Goal: Obtain resource: Download file/media

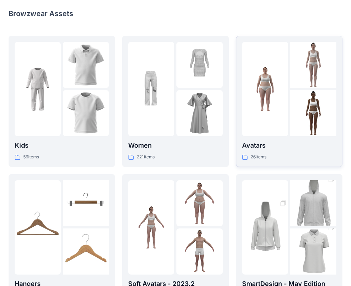
click at [276, 111] on div at bounding box center [265, 89] width 46 height 94
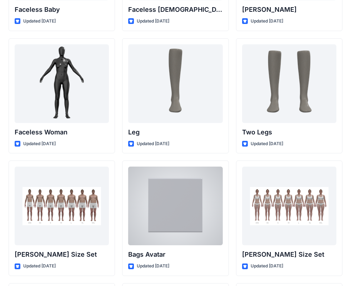
scroll to position [624, 0]
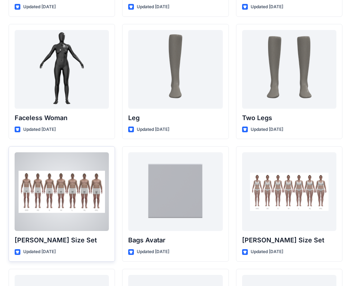
click at [65, 203] on div at bounding box center [62, 191] width 94 height 79
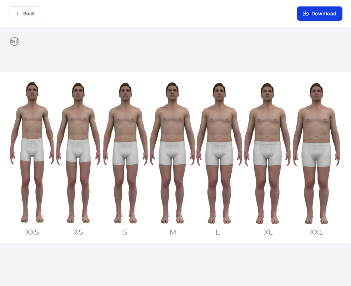
click at [320, 10] on button "Download" at bounding box center [320, 13] width 46 height 14
click at [319, 15] on button "Download" at bounding box center [320, 13] width 46 height 14
click at [313, 12] on button "Download" at bounding box center [320, 13] width 46 height 14
click at [26, 15] on button "Back" at bounding box center [25, 13] width 33 height 14
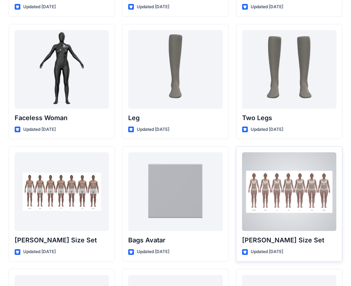
click at [274, 193] on div at bounding box center [289, 191] width 94 height 79
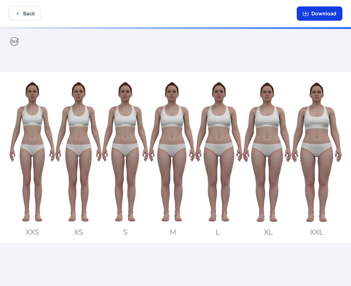
click at [310, 15] on button "Download" at bounding box center [320, 13] width 46 height 14
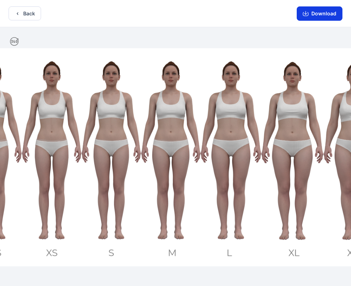
click at [326, 15] on button "Download" at bounding box center [320, 13] width 46 height 14
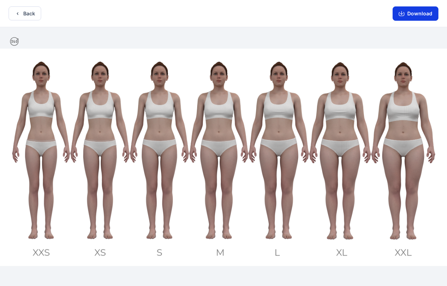
click at [357, 13] on button "Download" at bounding box center [415, 13] width 46 height 14
click at [31, 14] on button "Back" at bounding box center [25, 13] width 33 height 14
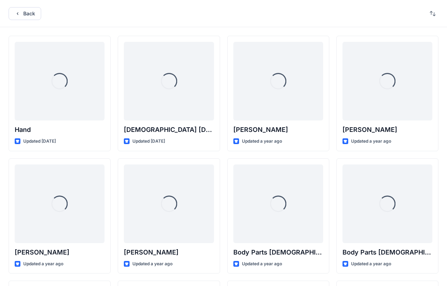
scroll to position [512, 0]
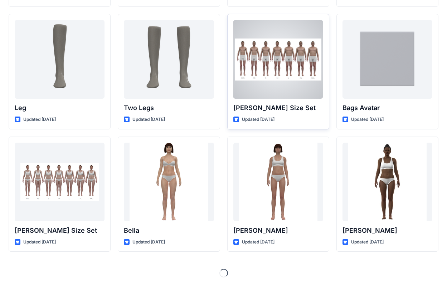
click at [289, 58] on div at bounding box center [278, 59] width 90 height 79
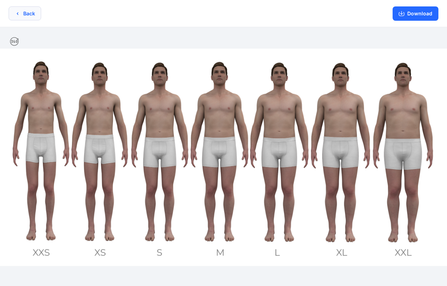
click at [34, 11] on button "Back" at bounding box center [25, 13] width 33 height 14
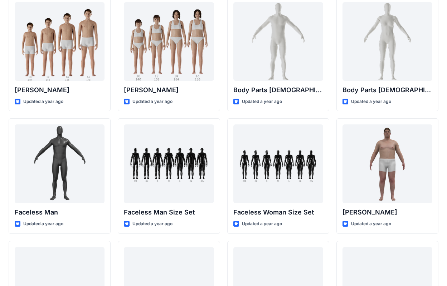
scroll to position [154, 0]
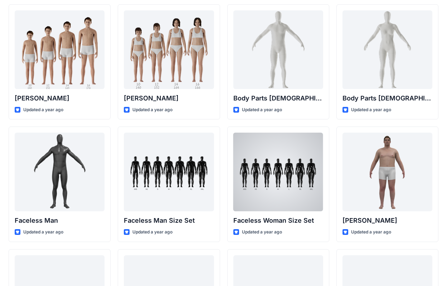
click at [279, 179] on div at bounding box center [278, 172] width 90 height 79
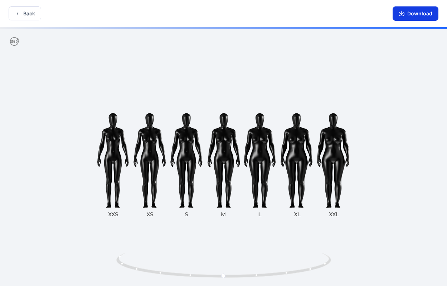
click at [357, 15] on icon "button" at bounding box center [401, 14] width 6 height 6
click at [31, 15] on button "Back" at bounding box center [25, 13] width 33 height 14
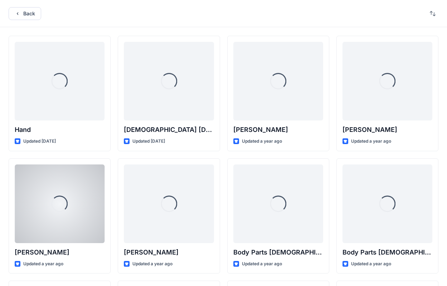
scroll to position [154, 0]
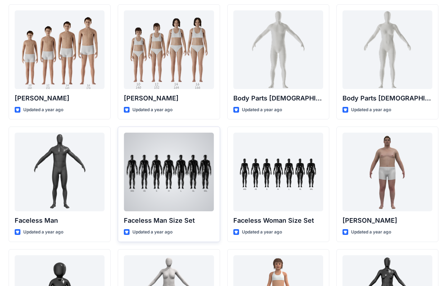
click at [162, 169] on div at bounding box center [169, 172] width 90 height 79
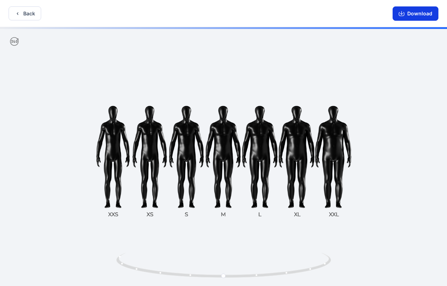
click at [357, 16] on button "Download" at bounding box center [415, 13] width 46 height 14
